Goal: Information Seeking & Learning: Learn about a topic

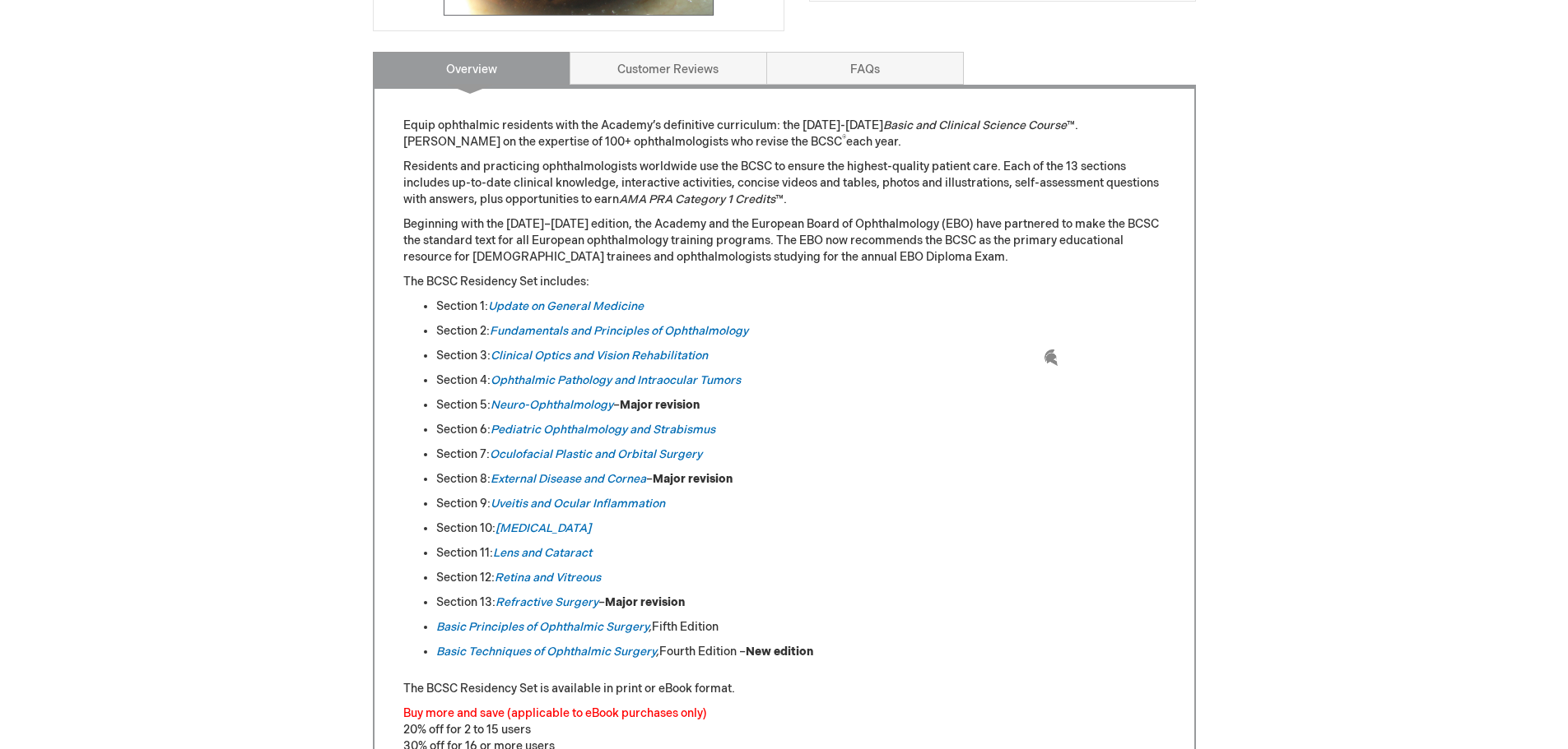
scroll to position [658, 0]
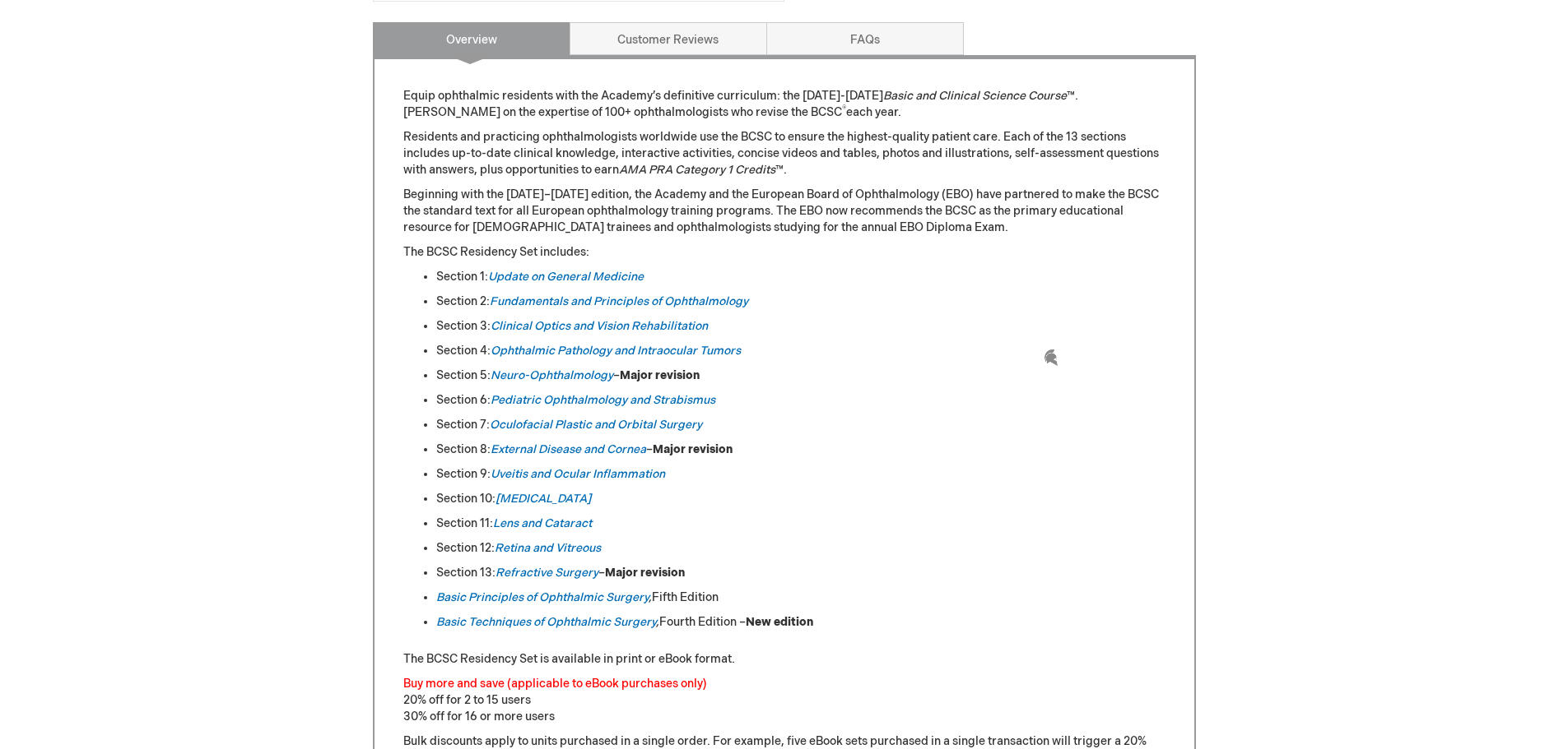
click at [936, 320] on li "Section 3: Clinical Optics and Vision Rehabilitation" at bounding box center [800, 327] width 729 height 17
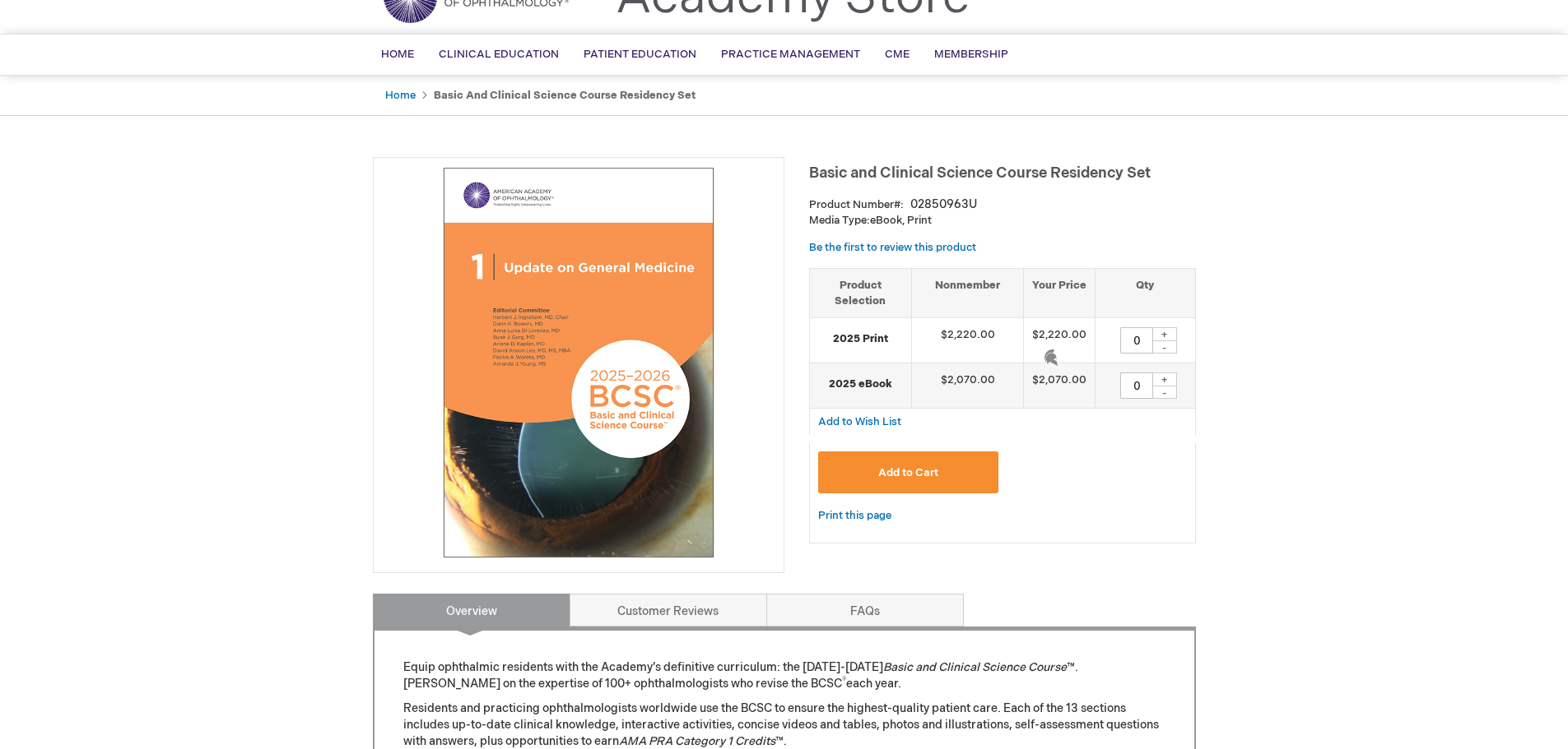
scroll to position [83, 0]
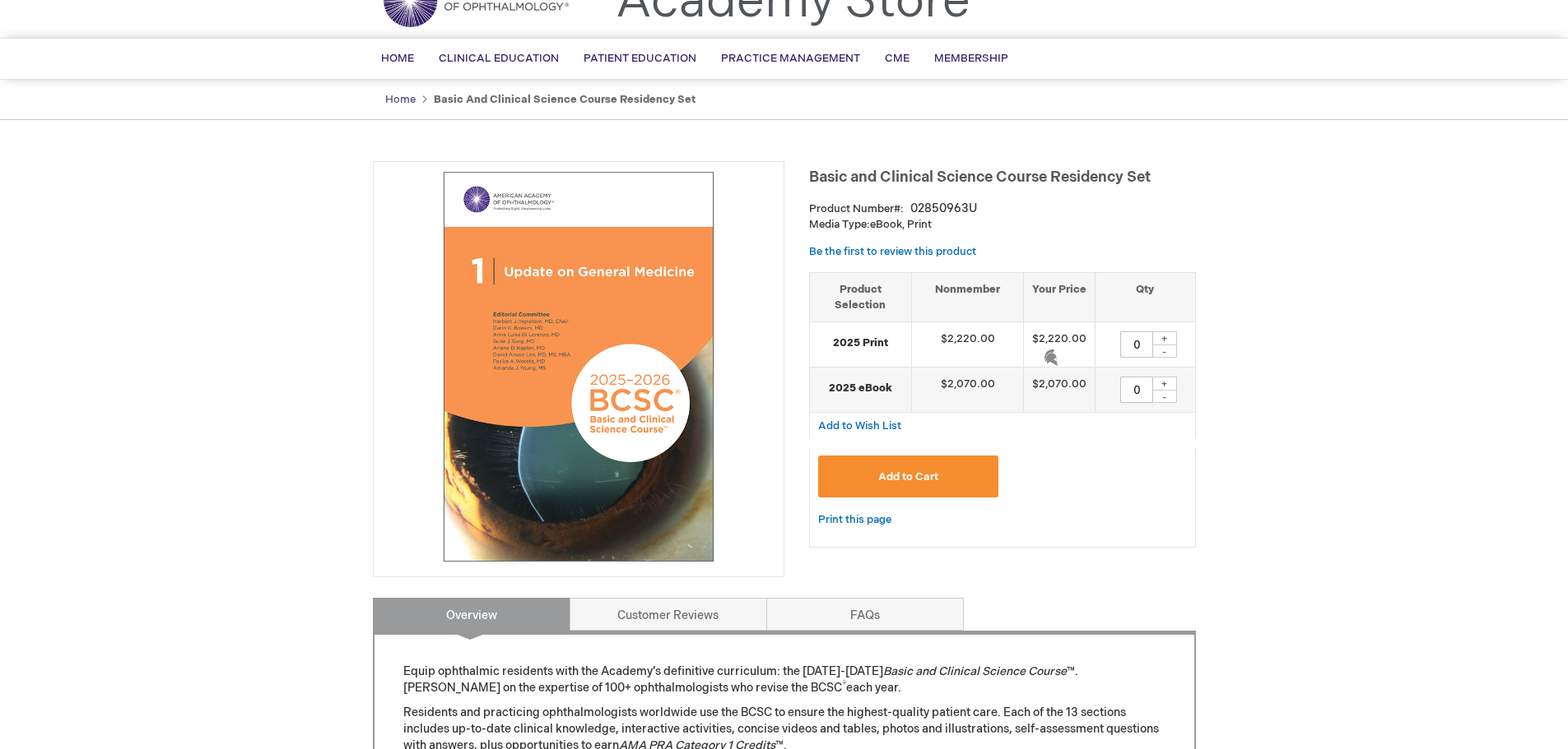
click at [394, 101] on link "Home" at bounding box center [400, 99] width 31 height 13
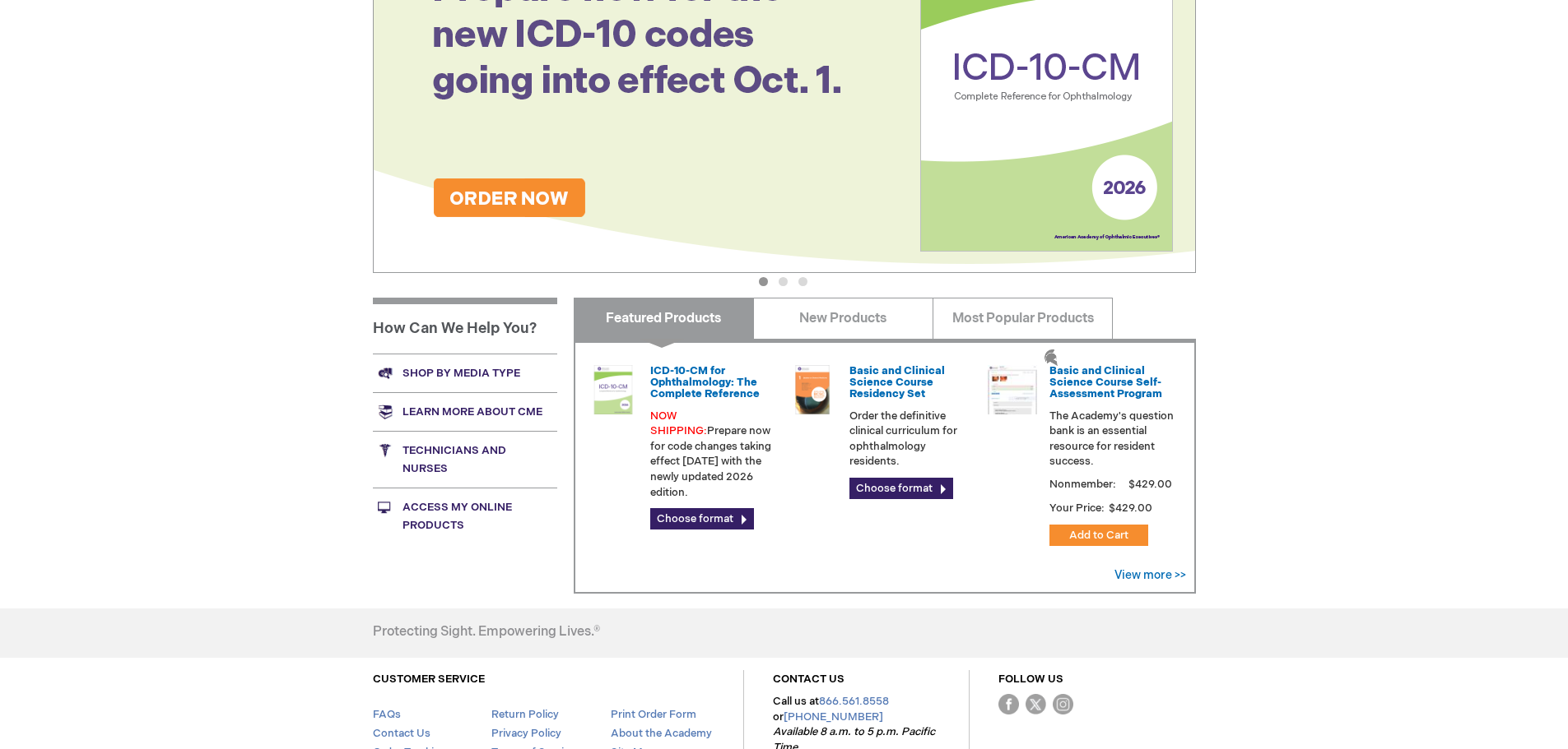
scroll to position [329, 0]
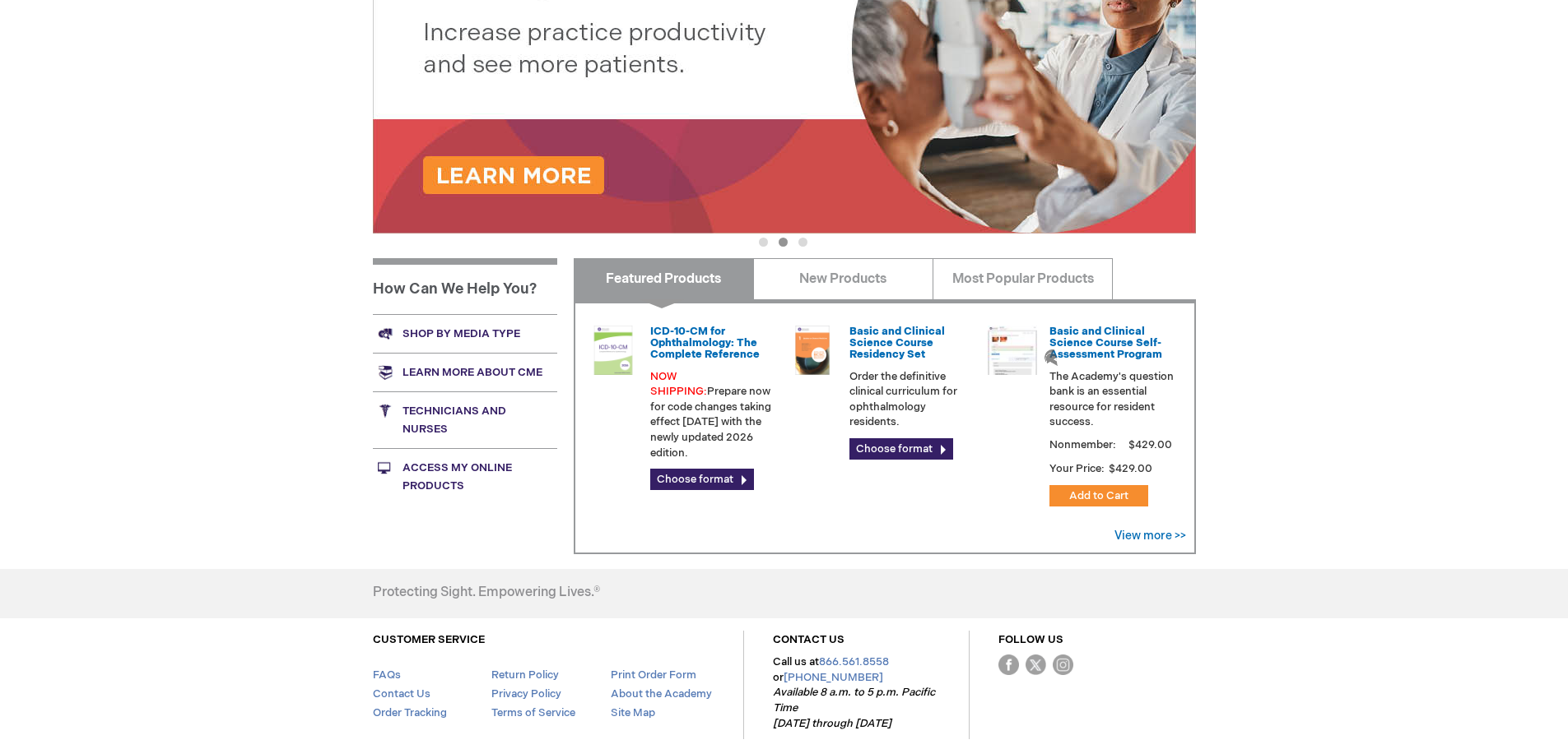
click at [432, 409] on link "Technicians and nurses" at bounding box center [465, 420] width 184 height 57
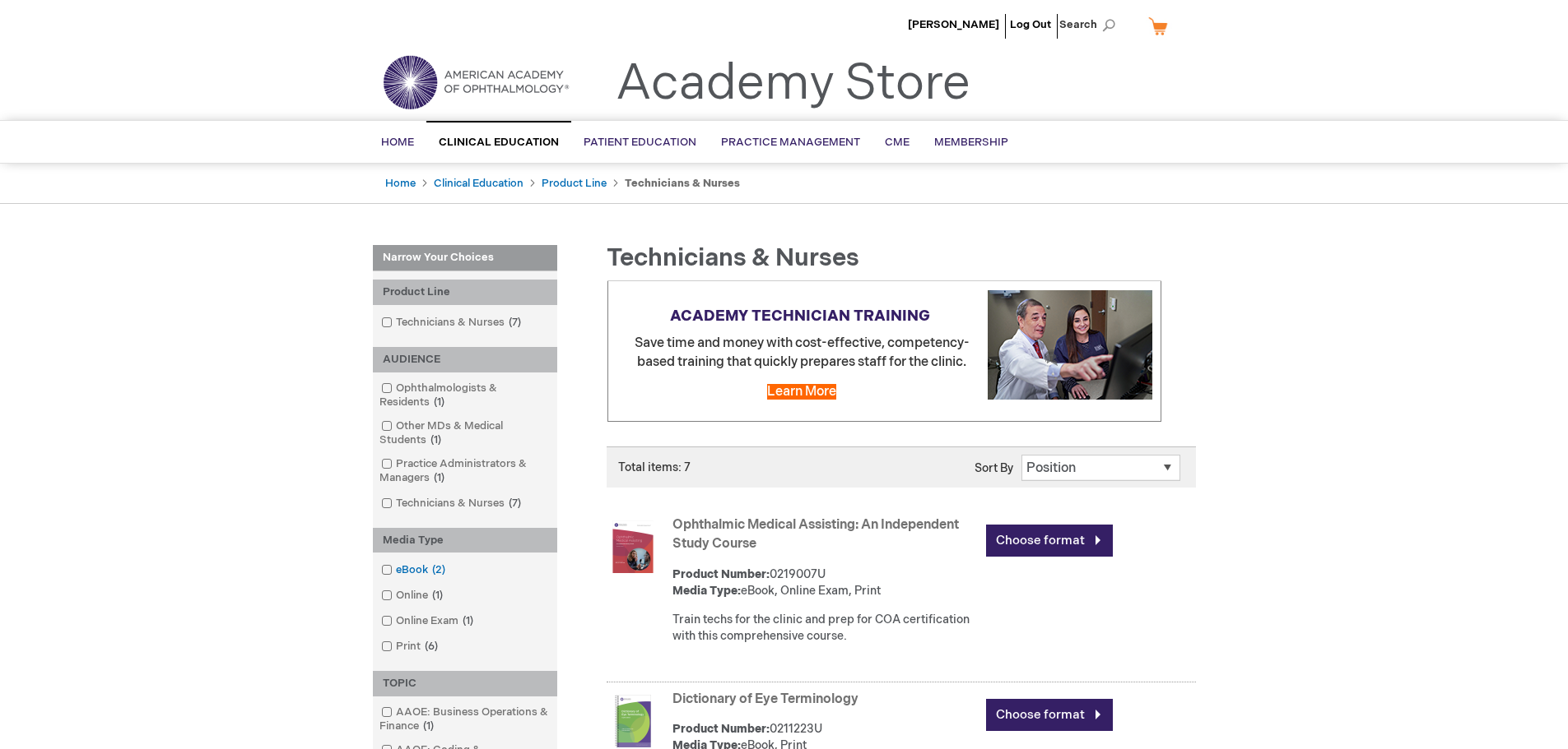
click at [405, 569] on link "eBook 2 items" at bounding box center [414, 571] width 75 height 16
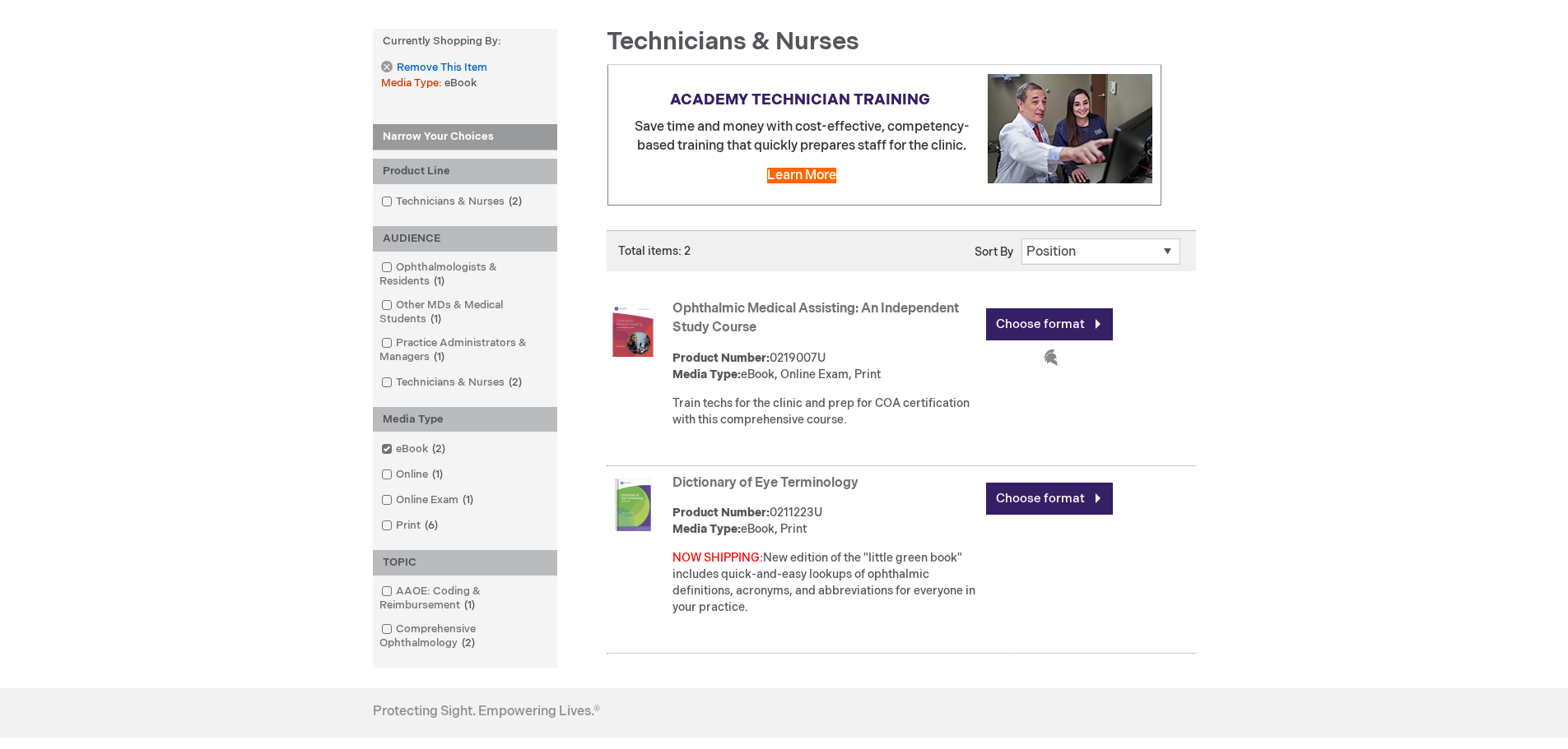
scroll to position [247, 0]
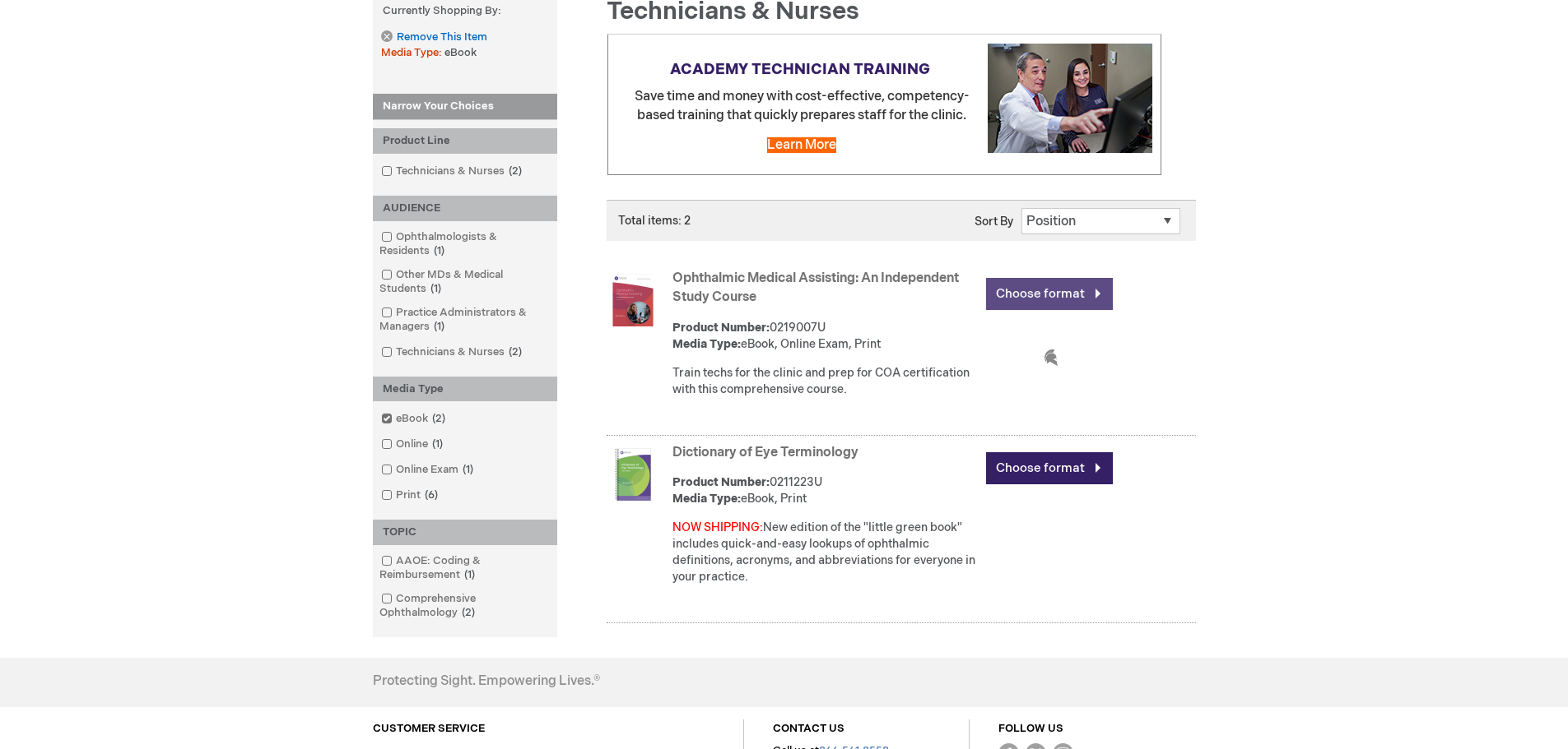
click at [999, 284] on link "Choose format" at bounding box center [1049, 294] width 126 height 32
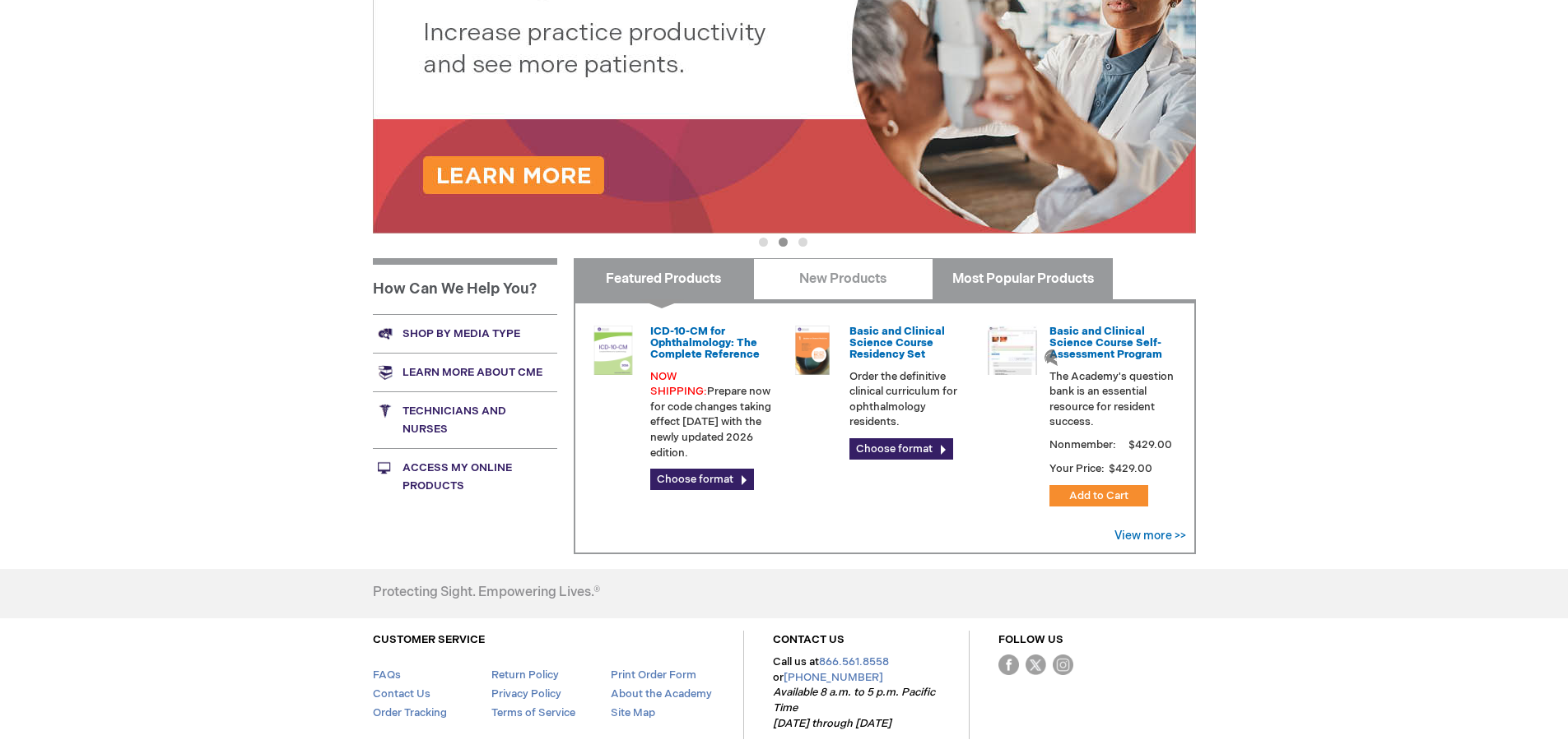
click at [1030, 277] on link "Most Popular Products" at bounding box center [1022, 278] width 180 height 41
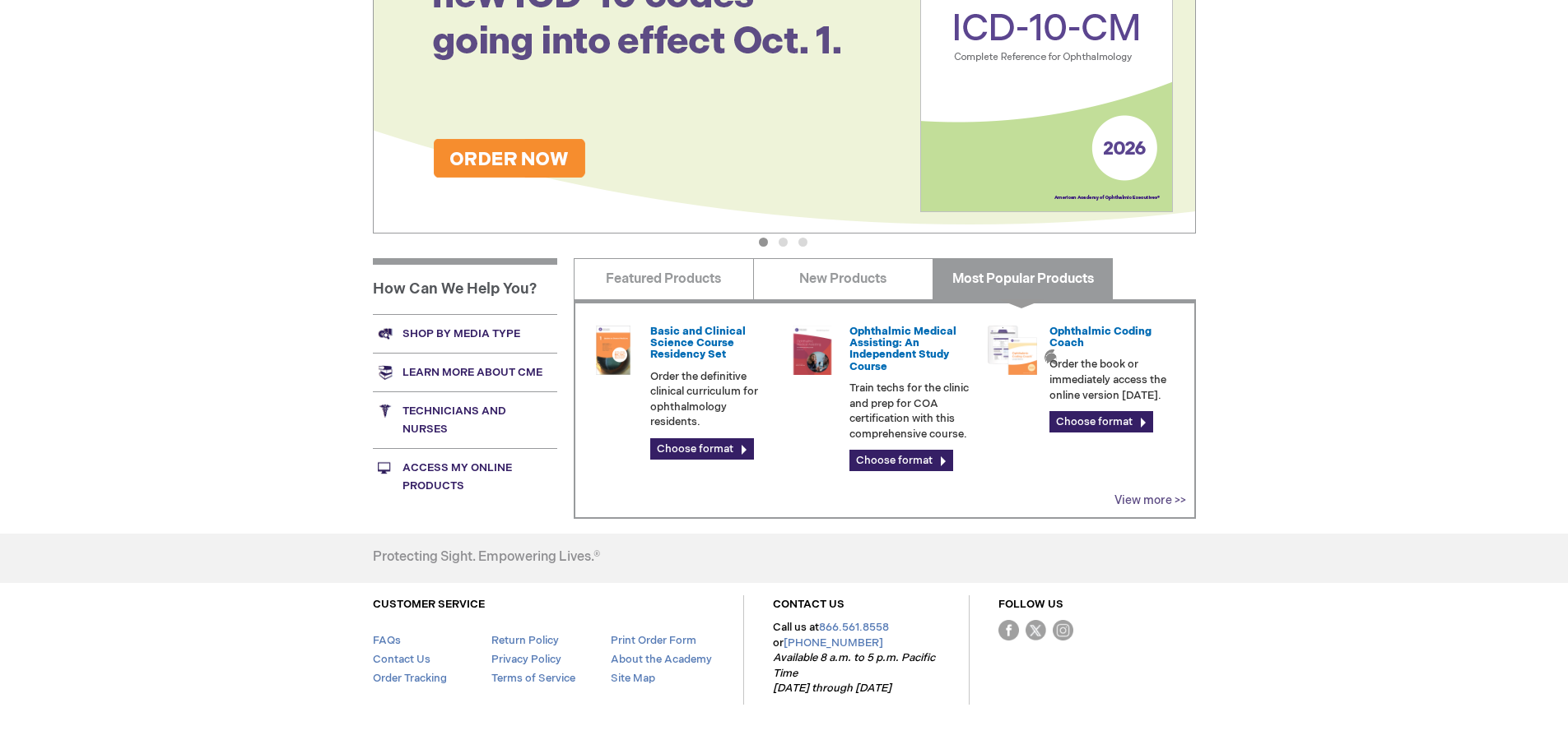
click at [1148, 502] on link "View more >>" at bounding box center [1149, 501] width 71 height 14
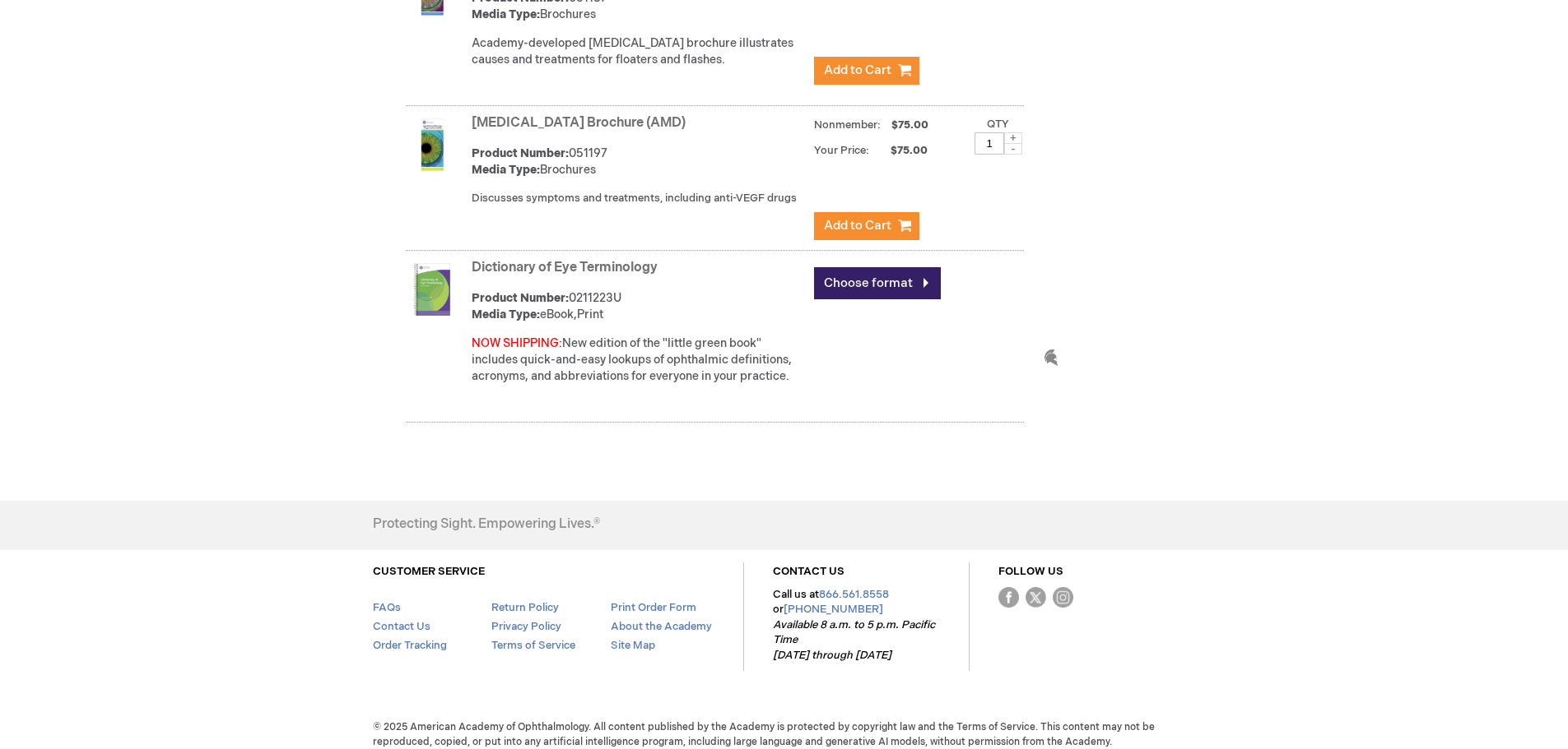
scroll to position [1186, 0]
